Goal: Check status: Check status

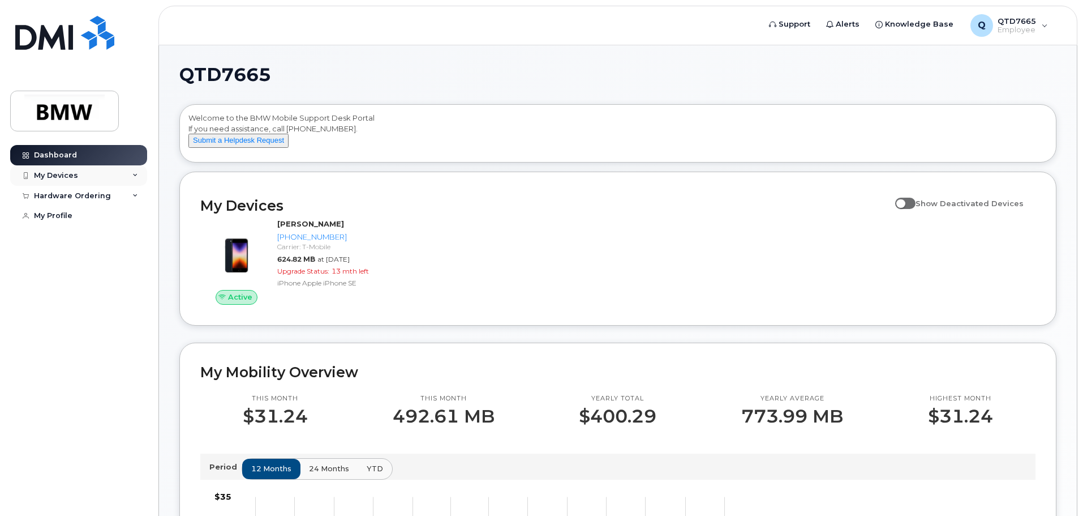
click at [129, 169] on div "My Devices" at bounding box center [78, 175] width 137 height 20
click at [128, 195] on div "Hardware Ordering" at bounding box center [78, 196] width 137 height 20
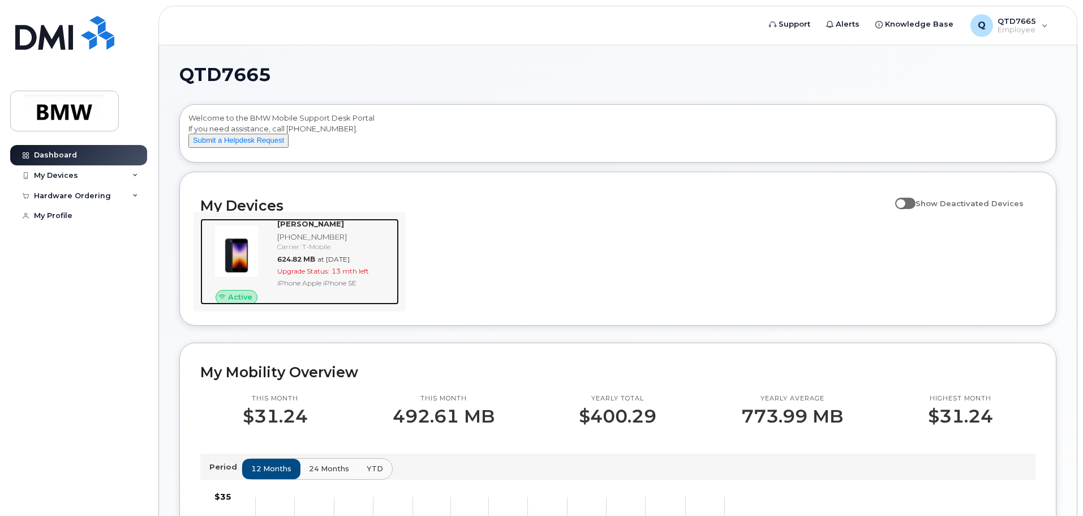
click at [299, 287] on div "Jasmine Sweet 864-509-8140 Carrier: T-Mobile 624.82 MB at Sep 01, 2025 Upgrade …" at bounding box center [336, 262] width 126 height 86
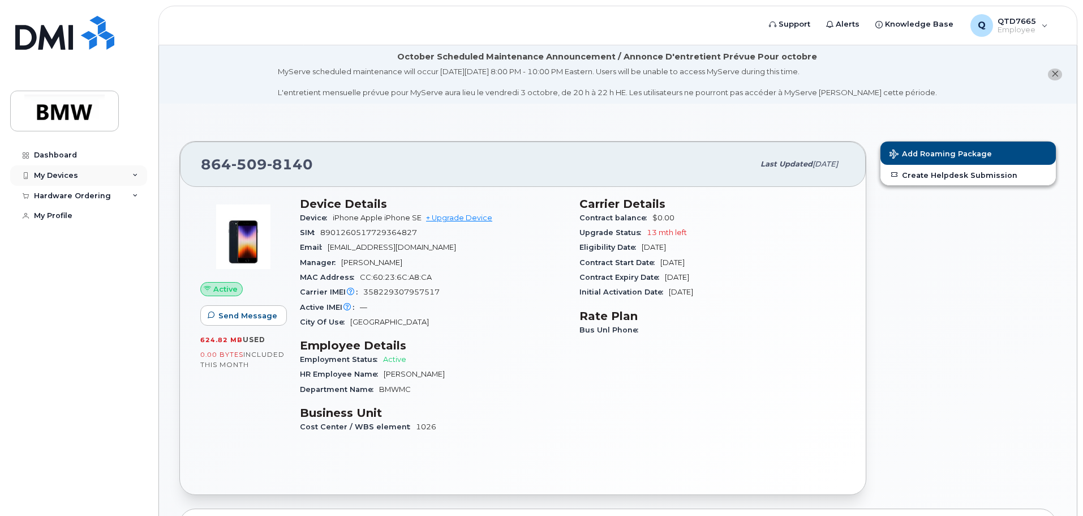
click at [101, 173] on div "My Devices" at bounding box center [78, 175] width 137 height 20
